Goal: Transaction & Acquisition: Purchase product/service

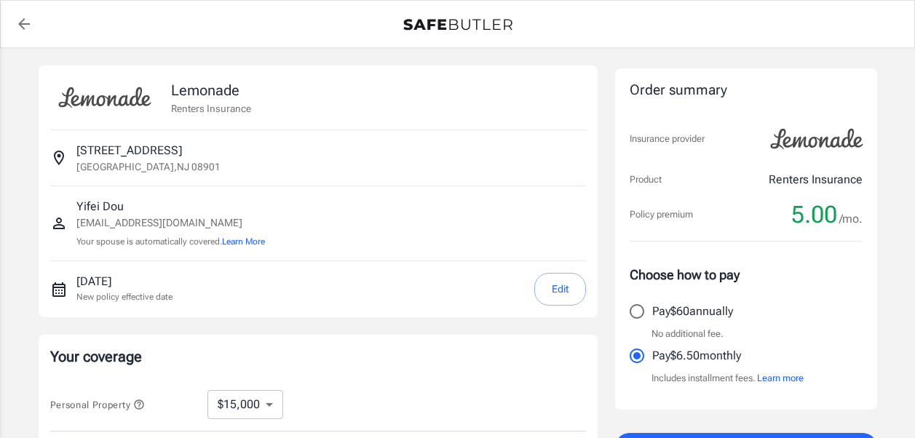
select select "15000"
select select "500"
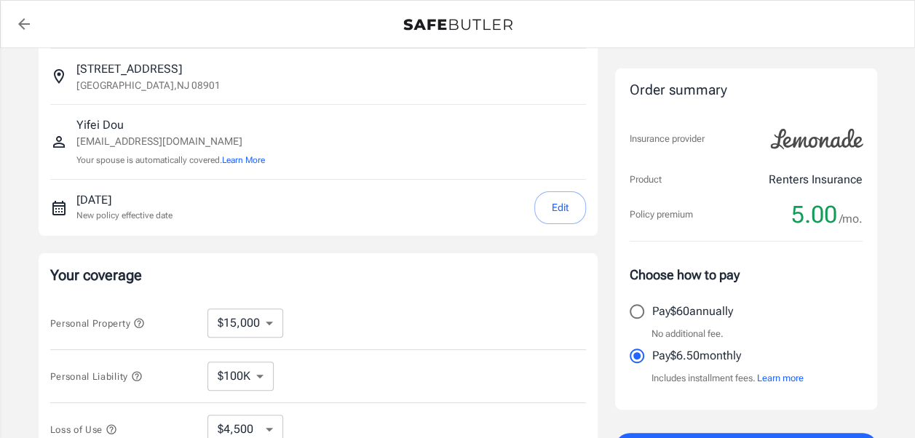
scroll to position [83, 0]
click at [636, 311] on input "Pay $60 annually" at bounding box center [637, 311] width 31 height 31
radio input "true"
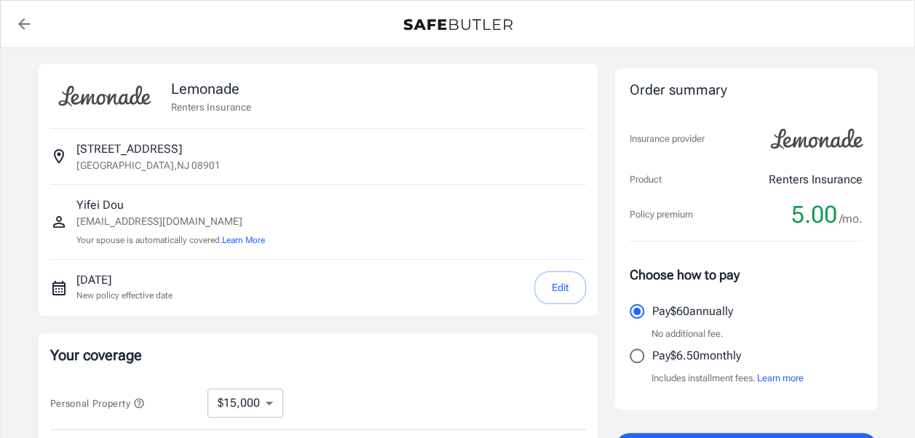
scroll to position [0, 0]
click at [562, 275] on button "Edit" at bounding box center [560, 289] width 52 height 33
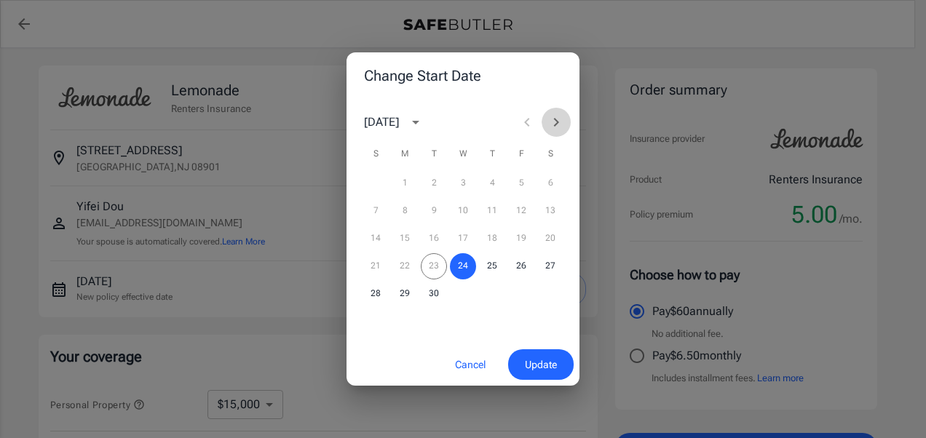
click at [555, 122] on icon "Next month" at bounding box center [555, 122] width 17 height 17
click at [374, 266] on button "16" at bounding box center [376, 266] width 26 height 26
click at [540, 361] on span "Update" at bounding box center [541, 365] width 32 height 18
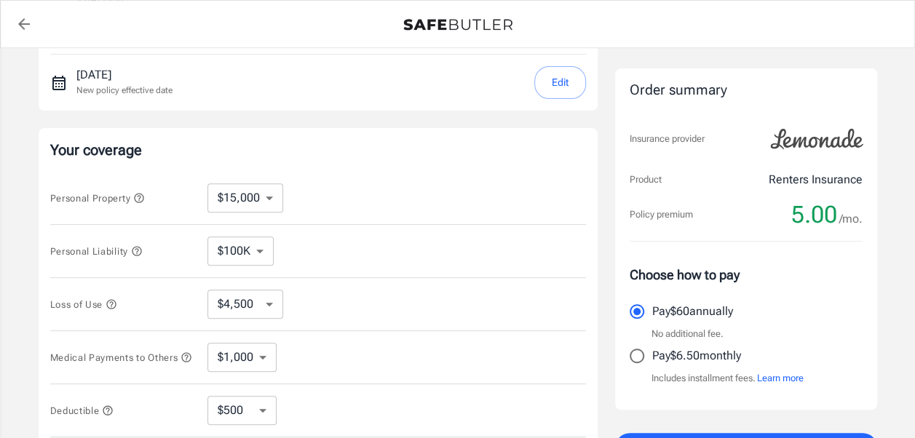
scroll to position [207, 0]
click at [143, 198] on icon "button" at bounding box center [138, 196] width 9 height 9
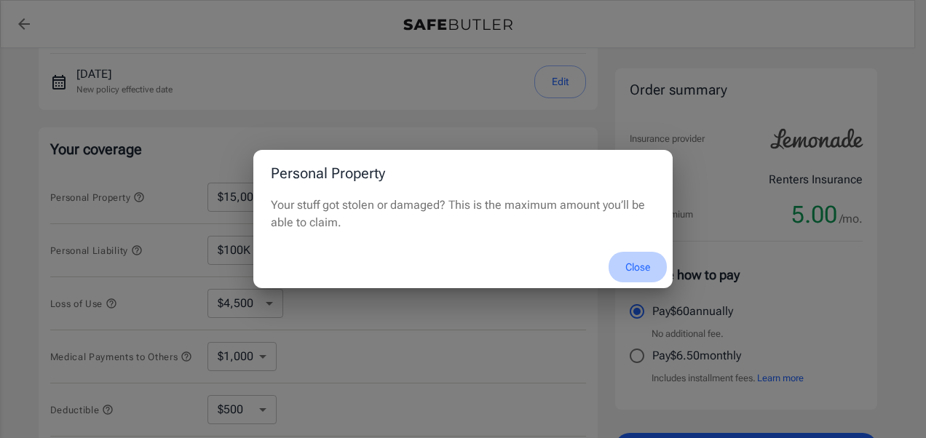
click at [636, 264] on button "Close" at bounding box center [638, 267] width 58 height 31
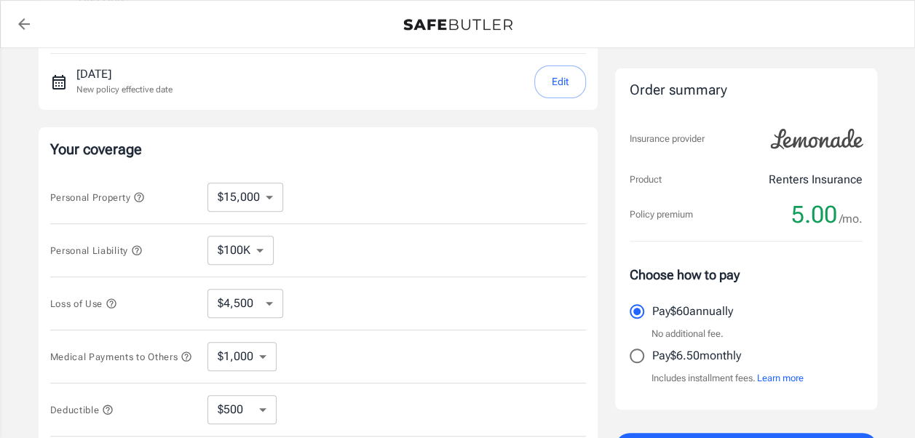
click at [140, 245] on icon "button" at bounding box center [137, 251] width 12 height 12
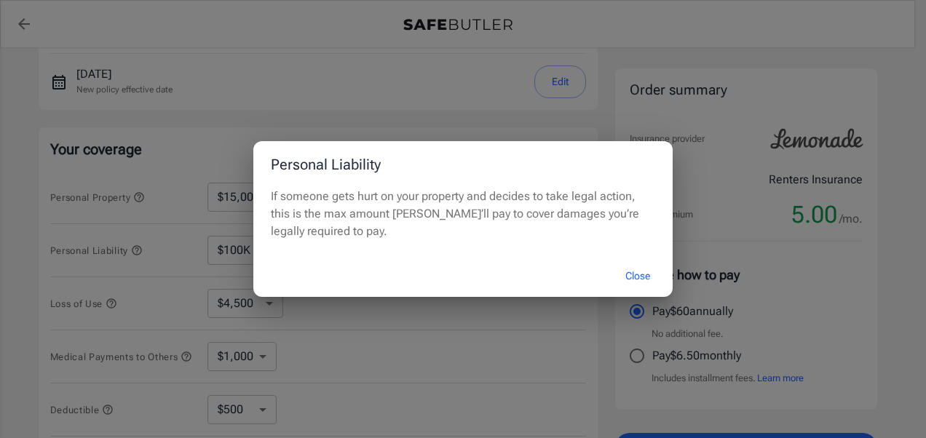
click at [642, 272] on button "Close" at bounding box center [638, 276] width 58 height 31
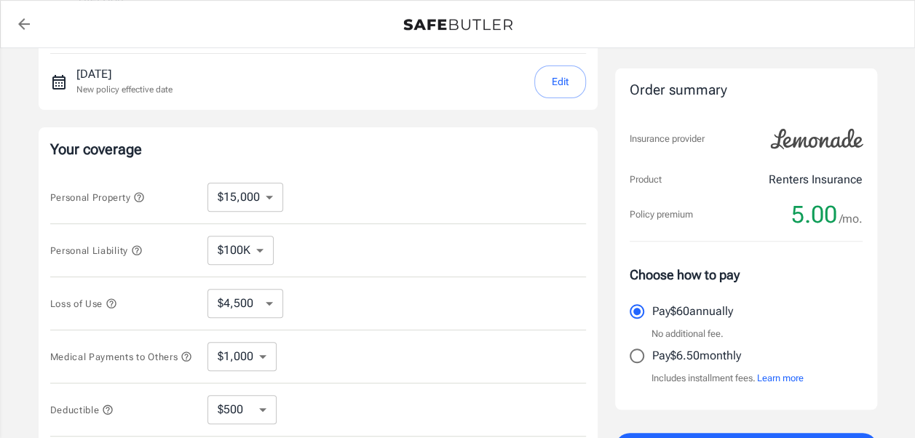
click at [114, 301] on icon "button" at bounding box center [110, 302] width 9 height 9
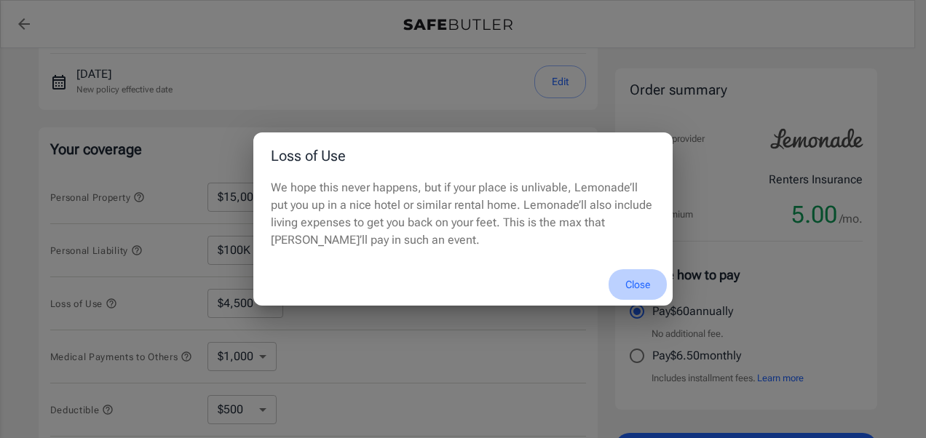
click at [630, 282] on button "Close" at bounding box center [638, 284] width 58 height 31
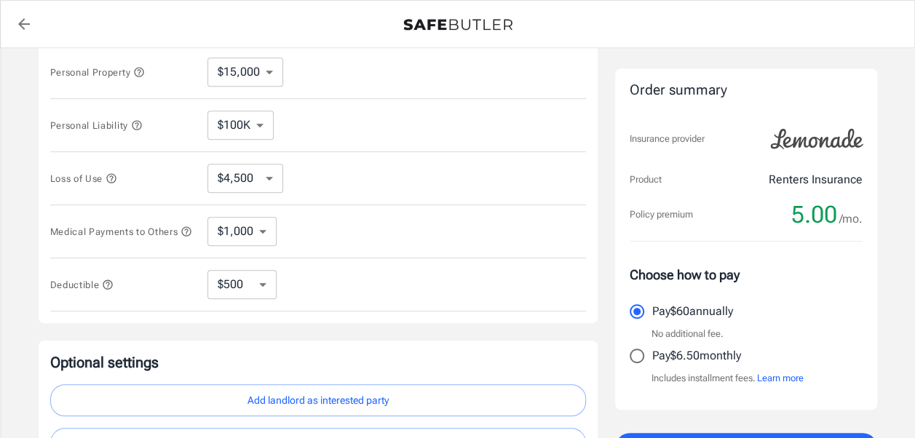
scroll to position [336, 0]
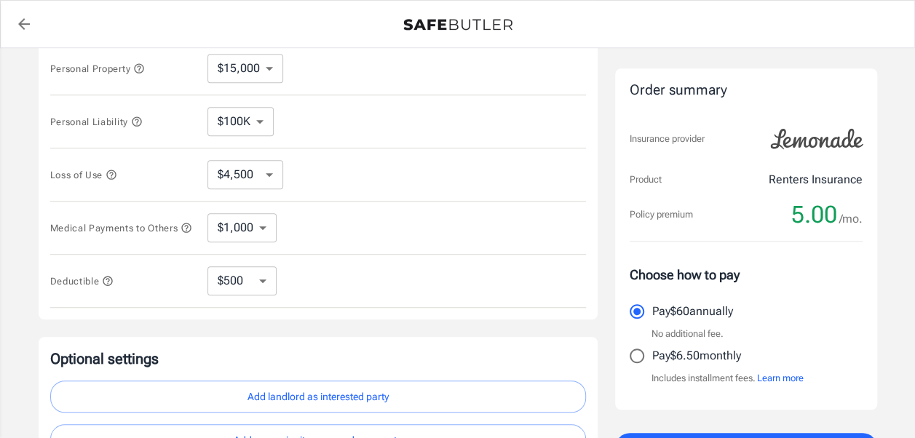
click at [181, 234] on icon "button" at bounding box center [187, 228] width 12 height 12
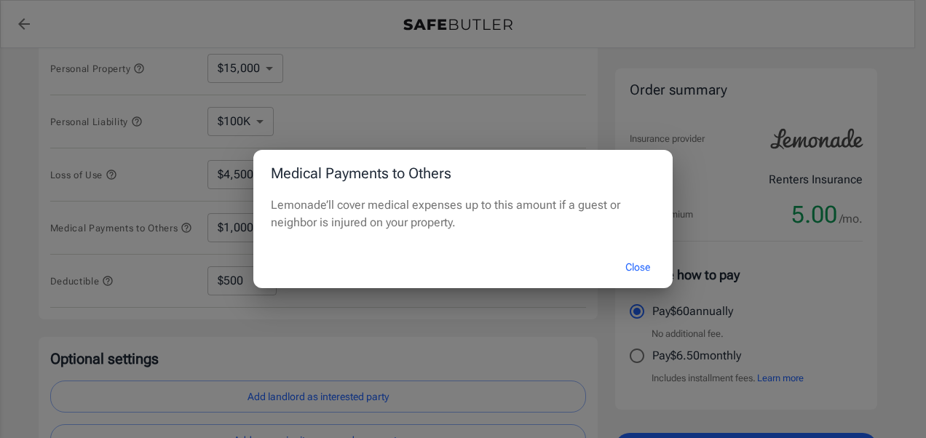
click at [630, 269] on button "Close" at bounding box center [638, 267] width 58 height 31
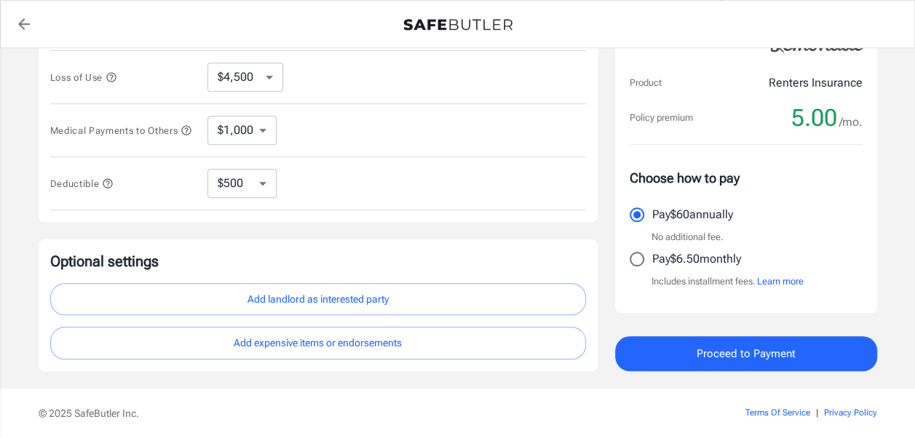
scroll to position [435, 0]
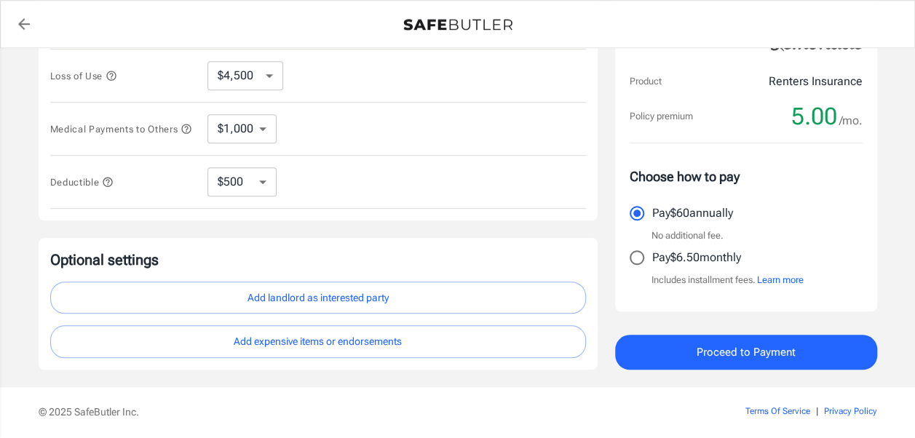
click at [106, 186] on icon "button" at bounding box center [108, 182] width 12 height 12
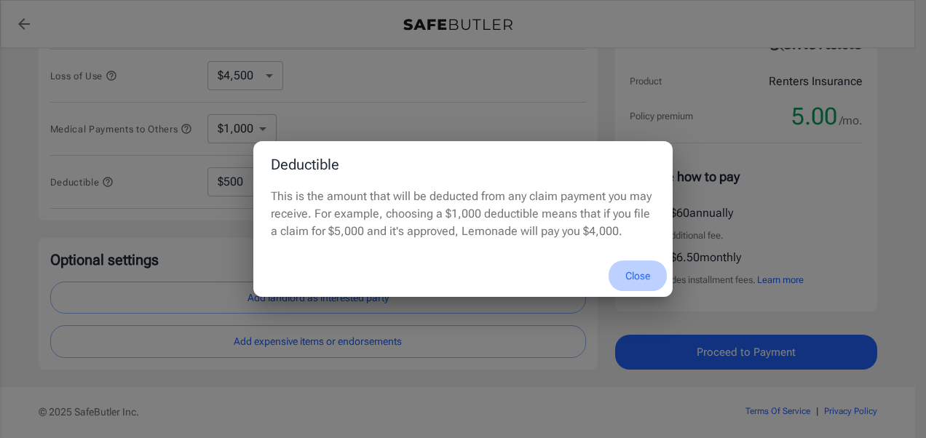
click at [625, 274] on button "Close" at bounding box center [638, 276] width 58 height 31
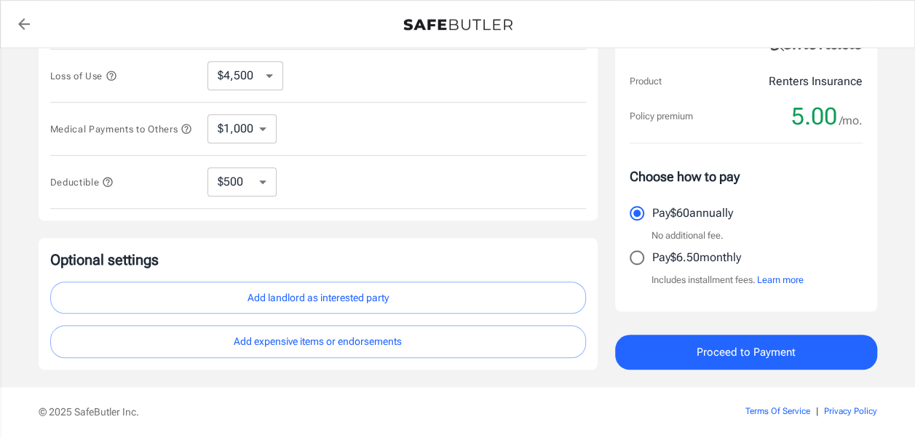
click at [242, 186] on select "$250 $500 $1,000 $2,500" at bounding box center [241, 181] width 69 height 29
select select "250"
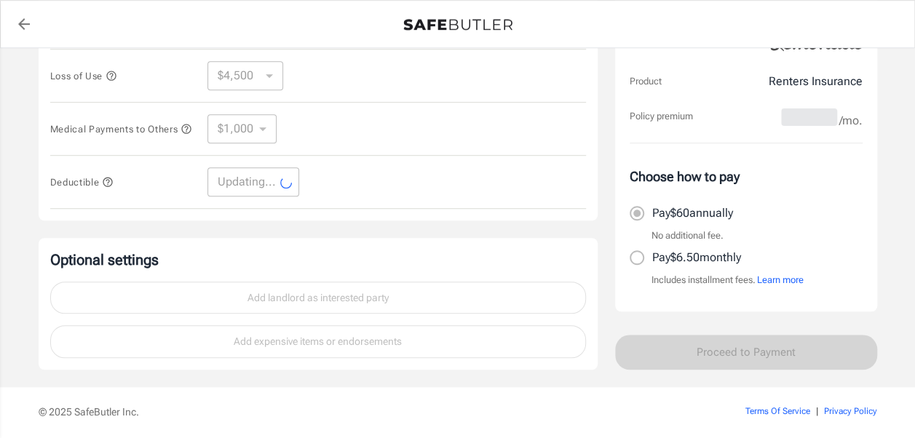
select select "250"
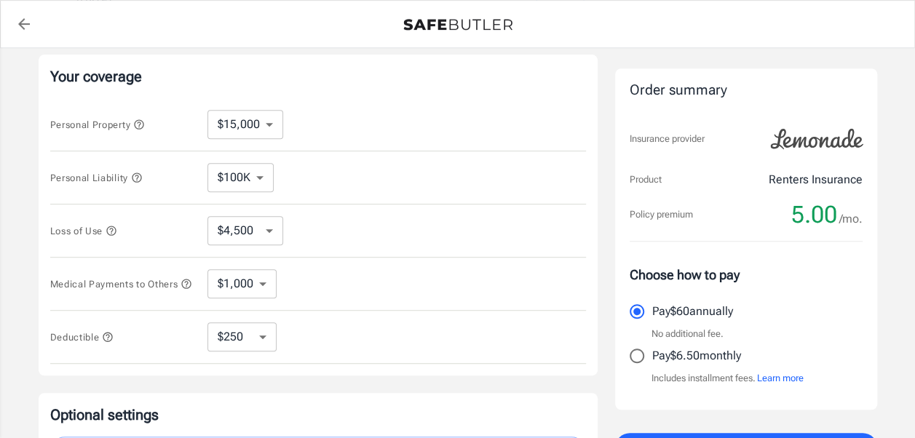
scroll to position [278, 0]
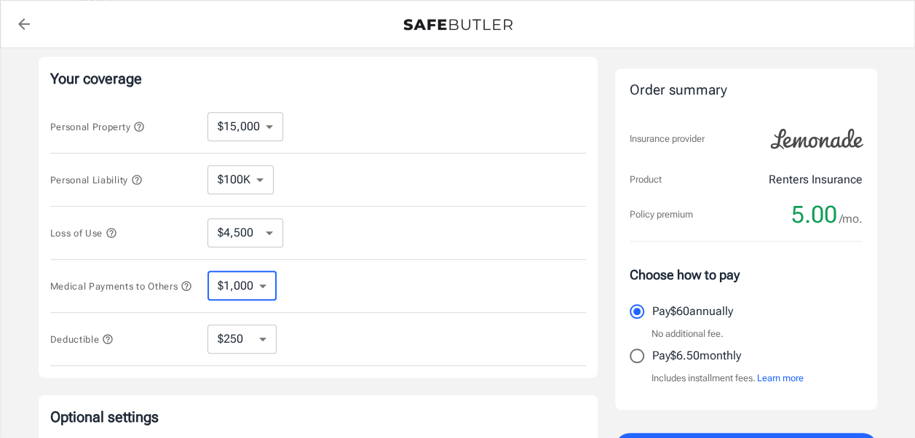
click at [268, 290] on select "$1,000 $2,000 $3,000 $4,000 $5,000" at bounding box center [241, 286] width 69 height 29
select select "2000"
click at [248, 291] on select "$1,000 $2,000 $3,000 $4,000 $5,000" at bounding box center [241, 286] width 69 height 29
select select "1000"
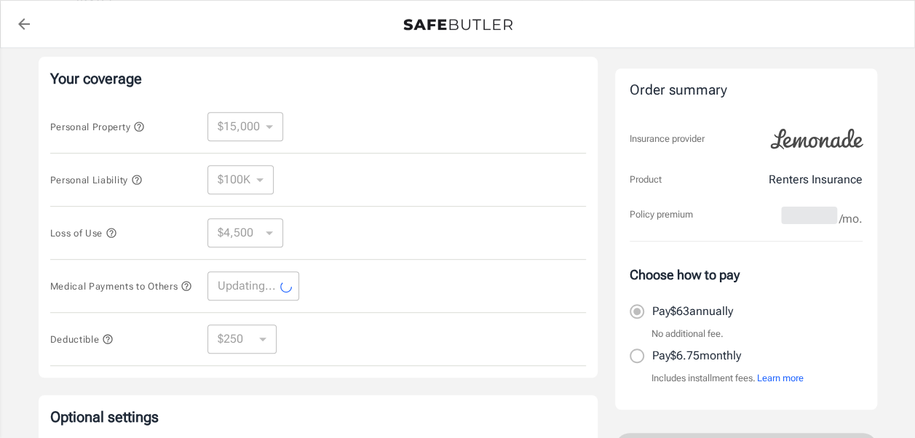
select select "1000"
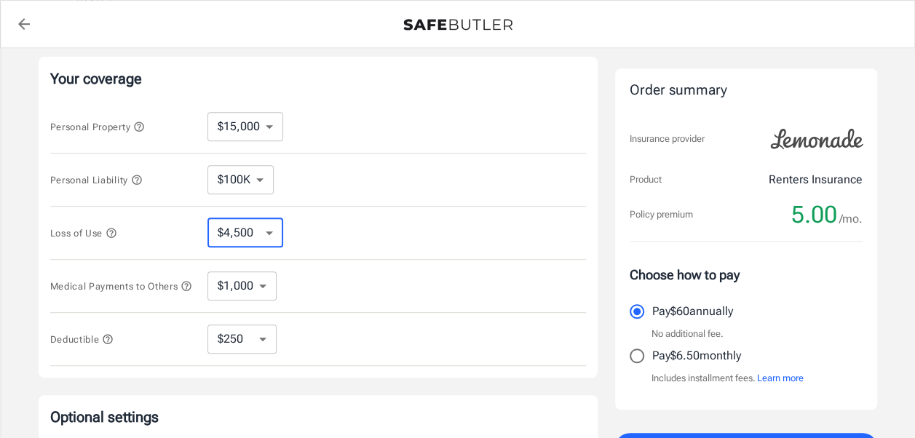
click at [258, 227] on select "$4,500 $7,500 $13,500 $22,500 $34,500 $55,500 $85,500 $130K $200K" at bounding box center [245, 232] width 76 height 29
select select "7500"
click at [269, 234] on select "$4,500 $7,500 $13,500 $22,500 $34,500 $55,500 $85,500 $130K $200K" at bounding box center [245, 232] width 76 height 29
select select "4500"
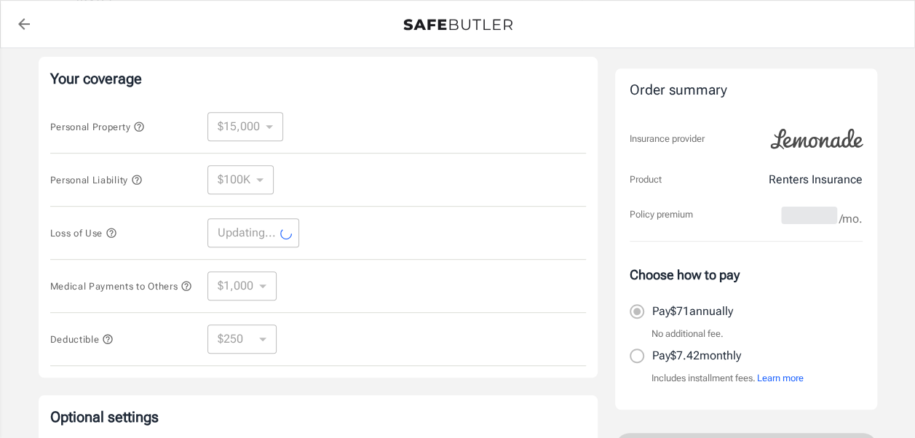
select select "4500"
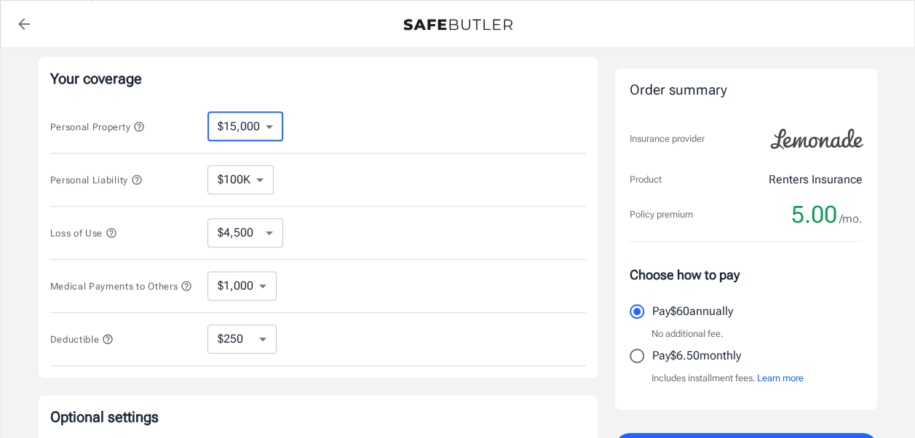
click at [274, 127] on select "$10,000 $15,000 $20,000 $25,000 $30,000 $40,000 $50,000 $100K $150K $200K $250K" at bounding box center [245, 126] width 76 height 29
select select "20000"
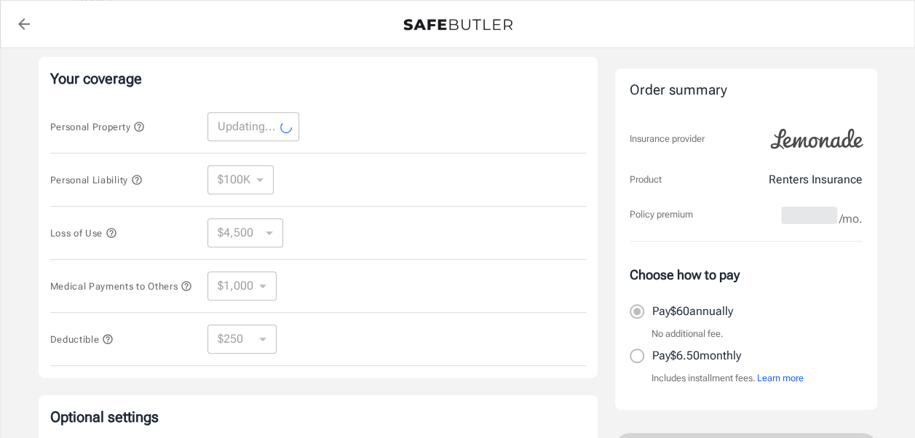
select select "20000"
select select "6000"
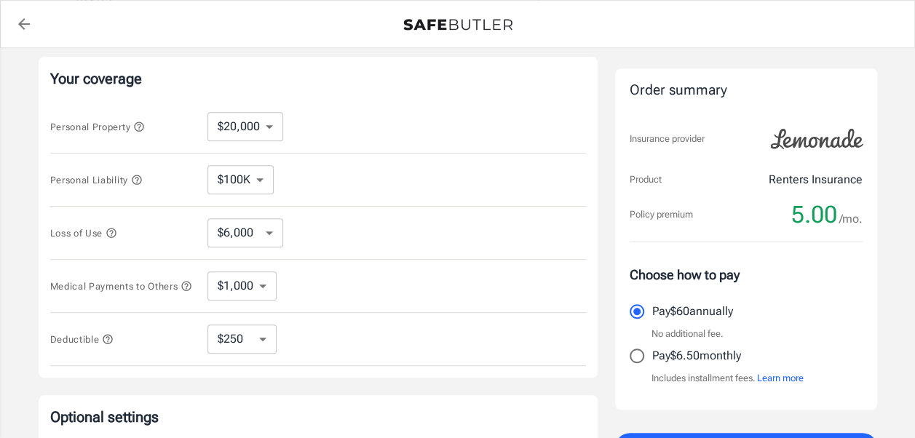
click at [142, 124] on icon "button" at bounding box center [139, 127] width 12 height 12
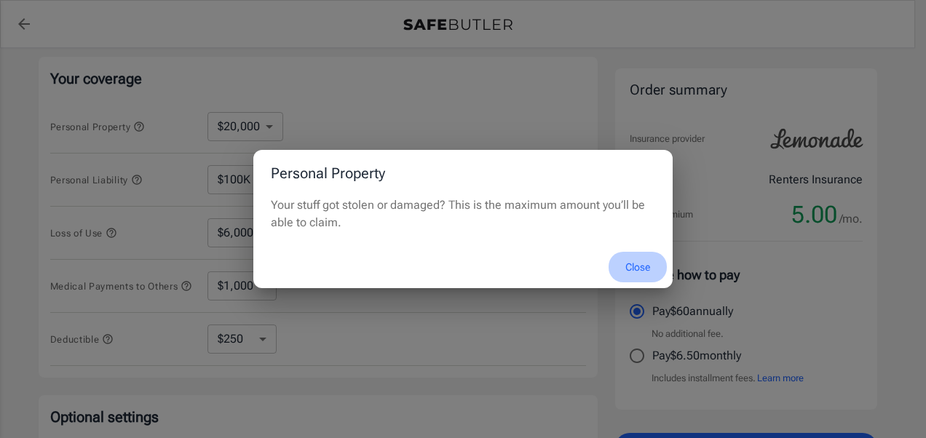
click at [635, 268] on button "Close" at bounding box center [638, 267] width 58 height 31
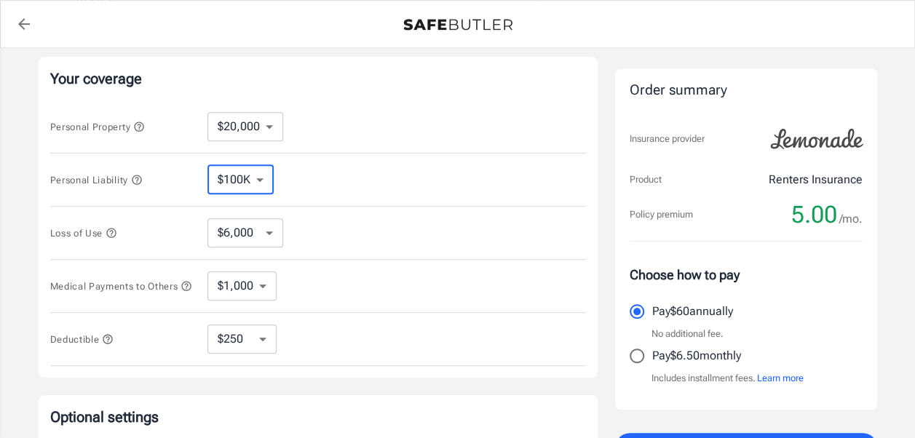
click at [258, 175] on select "$100K $200K $300K $400K $500K" at bounding box center [240, 179] width 66 height 29
select select "200000"
click at [259, 183] on select "$100K $200K $300K $400K $500K" at bounding box center [240, 179] width 66 height 29
select select "100000"
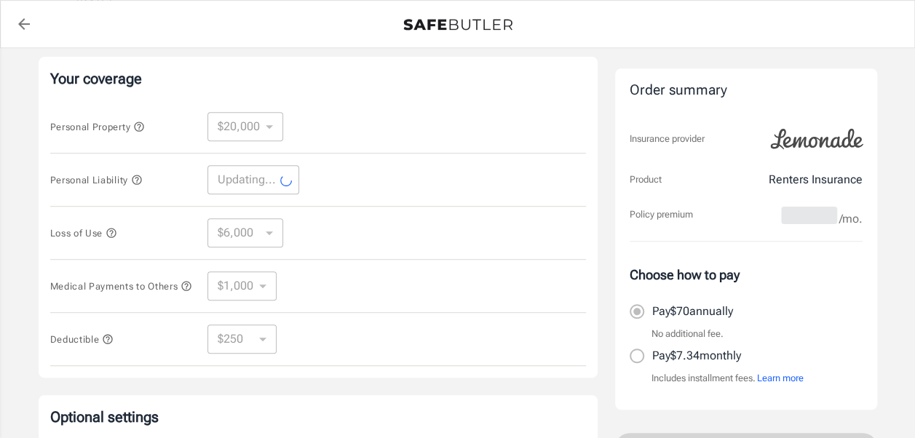
select select "100000"
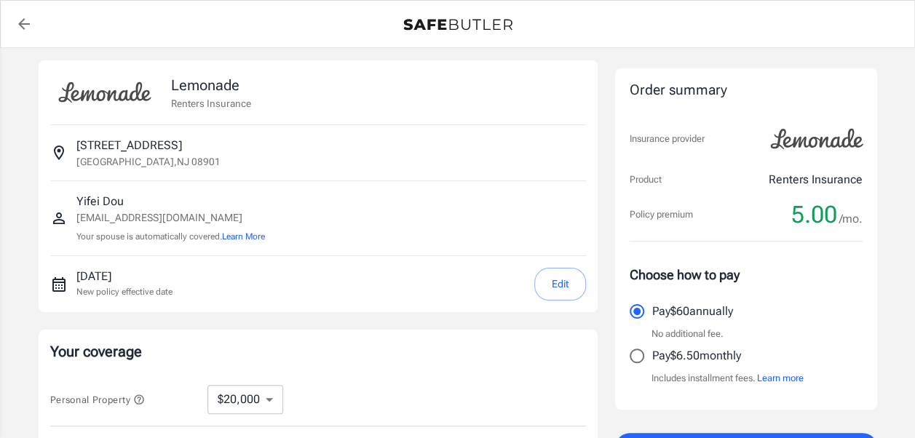
scroll to position [0, 0]
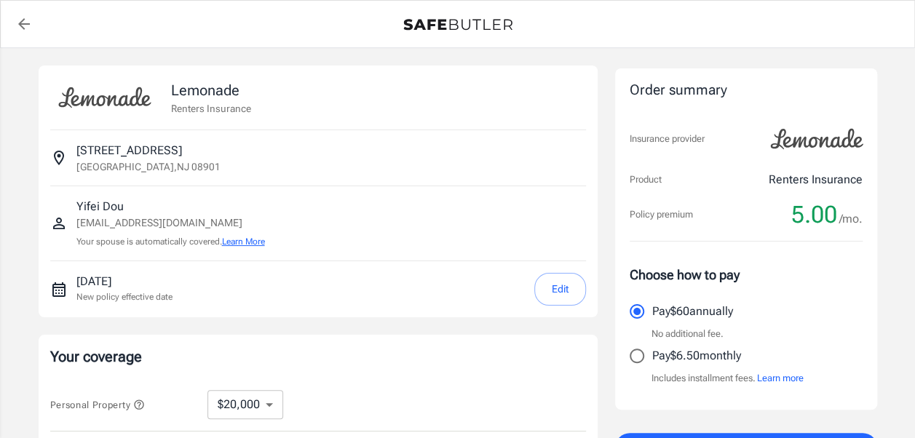
click at [260, 239] on button "Learn More" at bounding box center [243, 241] width 43 height 13
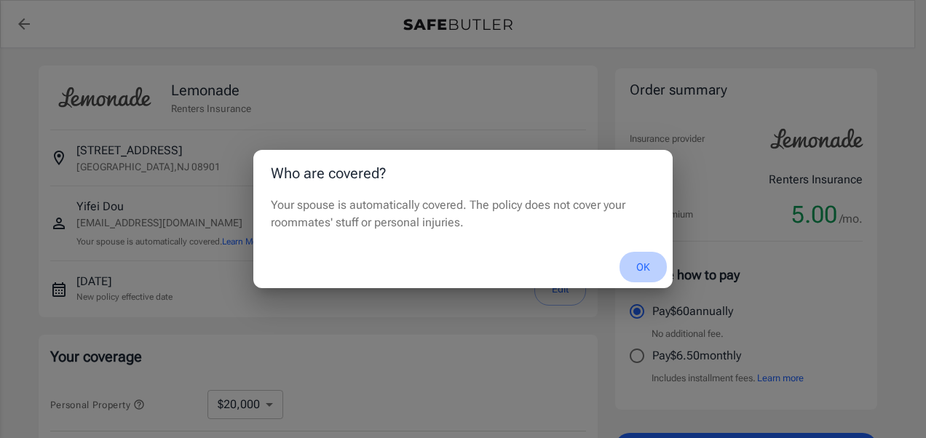
click at [644, 271] on button "OK" at bounding box center [643, 267] width 47 height 31
